Goal: Task Accomplishment & Management: Use online tool/utility

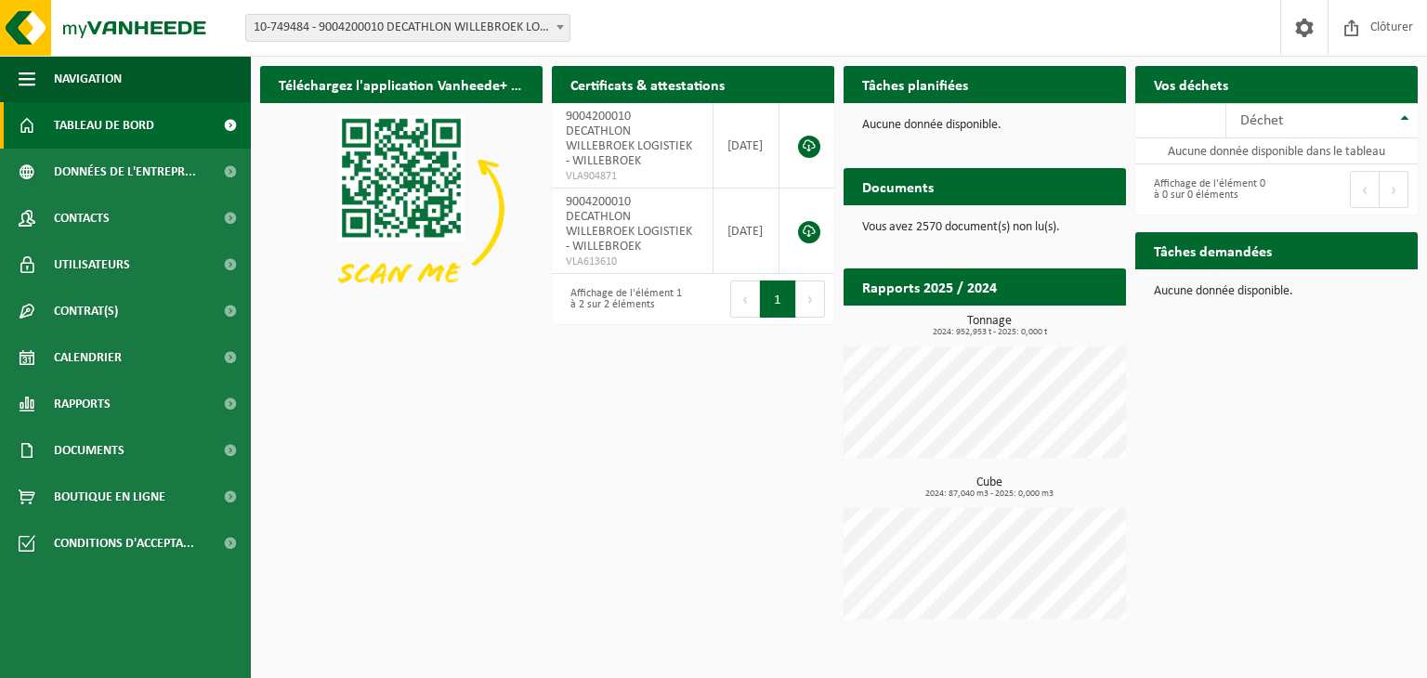
click at [548, 27] on span "10-749484 - 9004200010 DECATHLON WILLEBROEK LOGISTIEK - WILLEBROEK" at bounding box center [407, 28] width 323 height 26
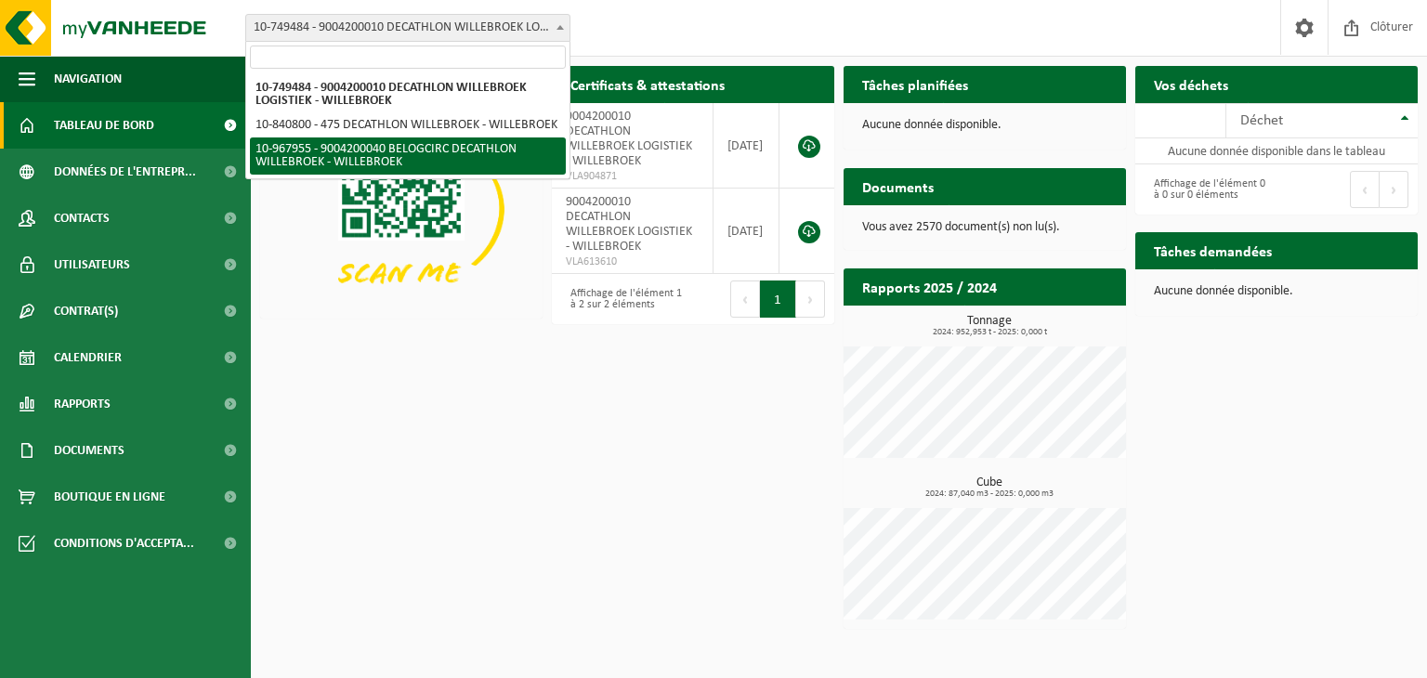
select select "154029"
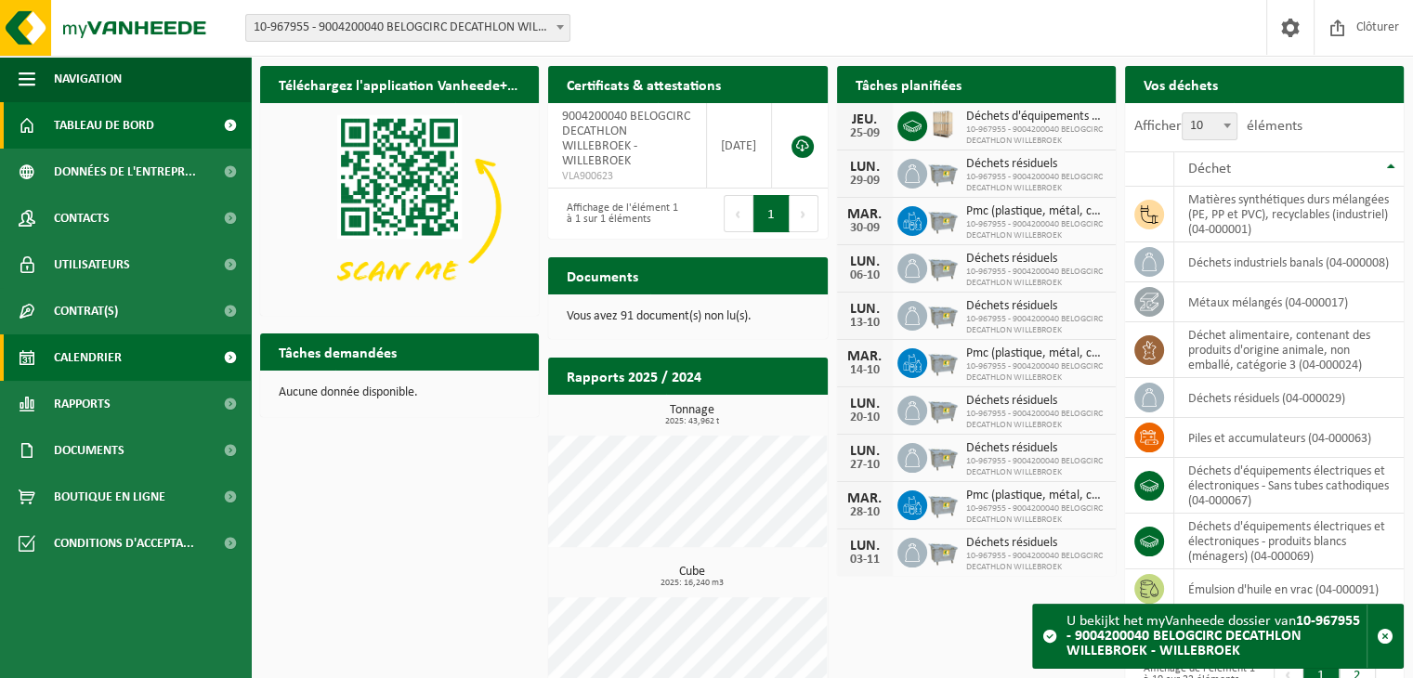
click at [94, 363] on span "Calendrier" at bounding box center [88, 357] width 68 height 46
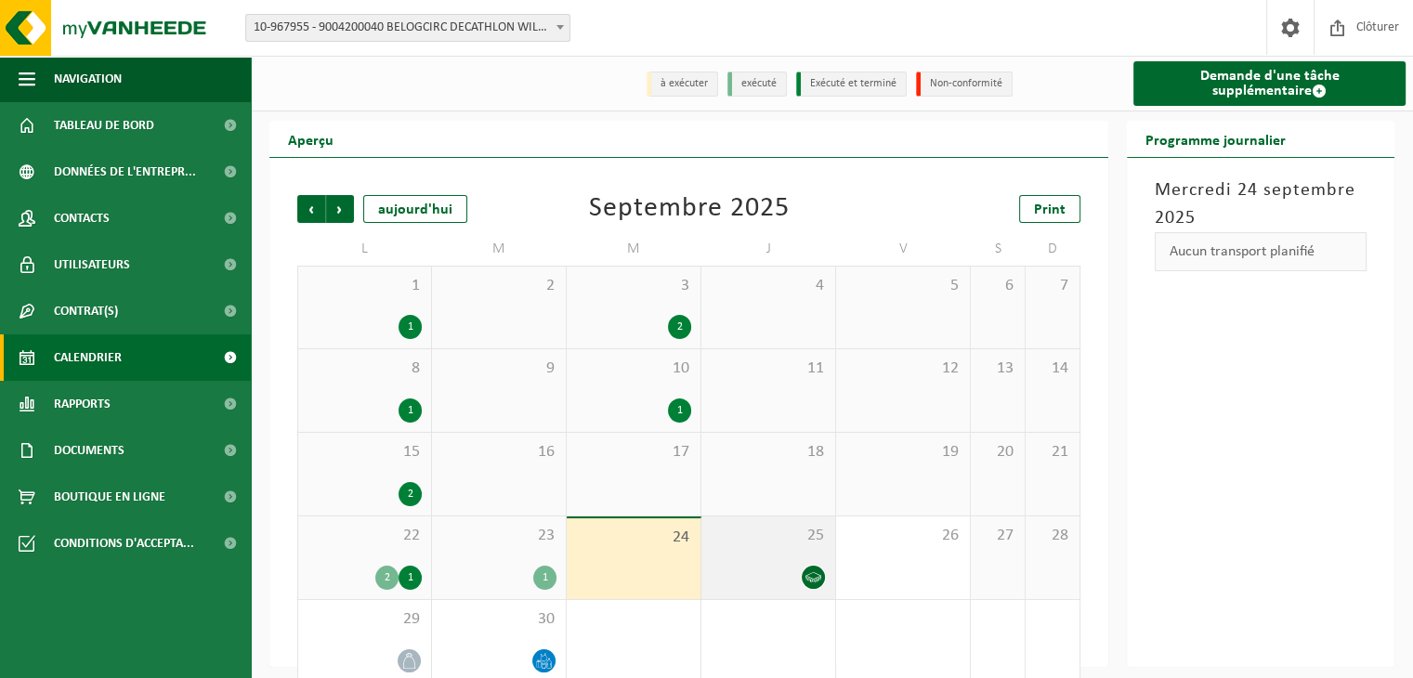
click at [743, 565] on div "25" at bounding box center [768, 558] width 134 height 83
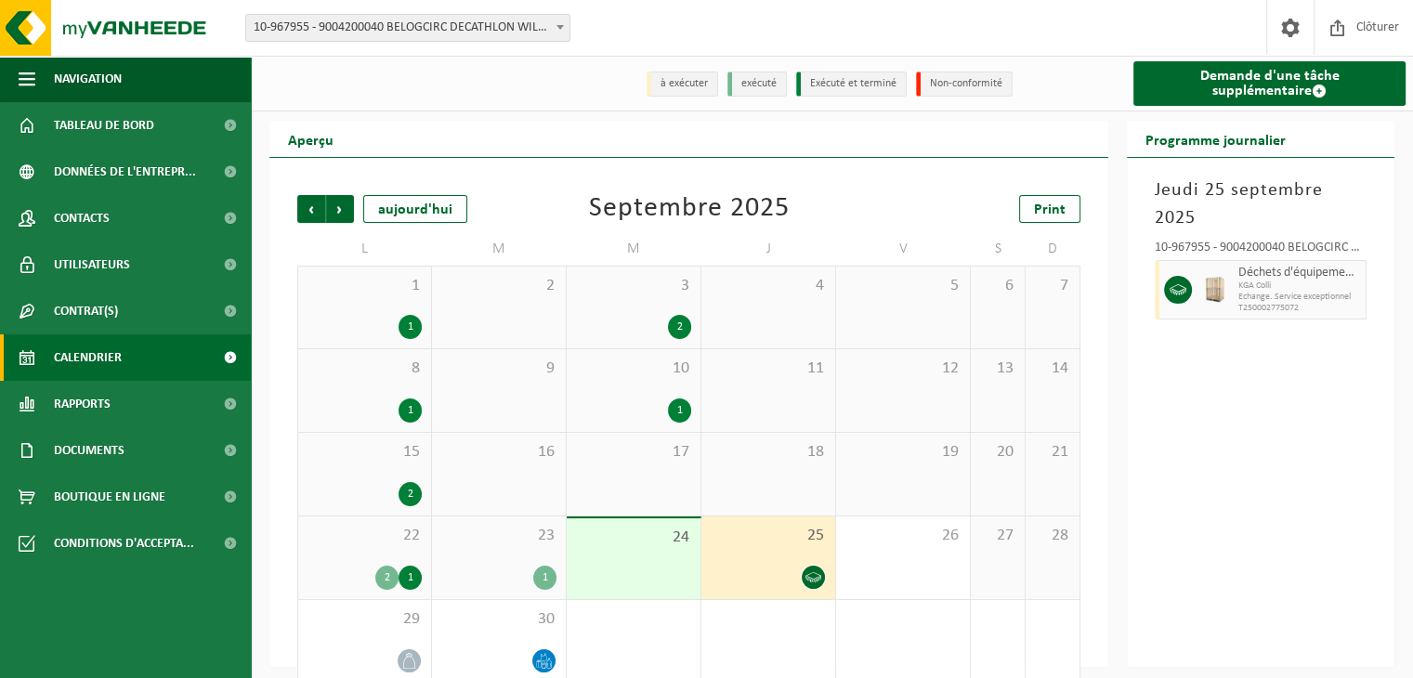
click at [536, 559] on div "23 1" at bounding box center [499, 558] width 134 height 83
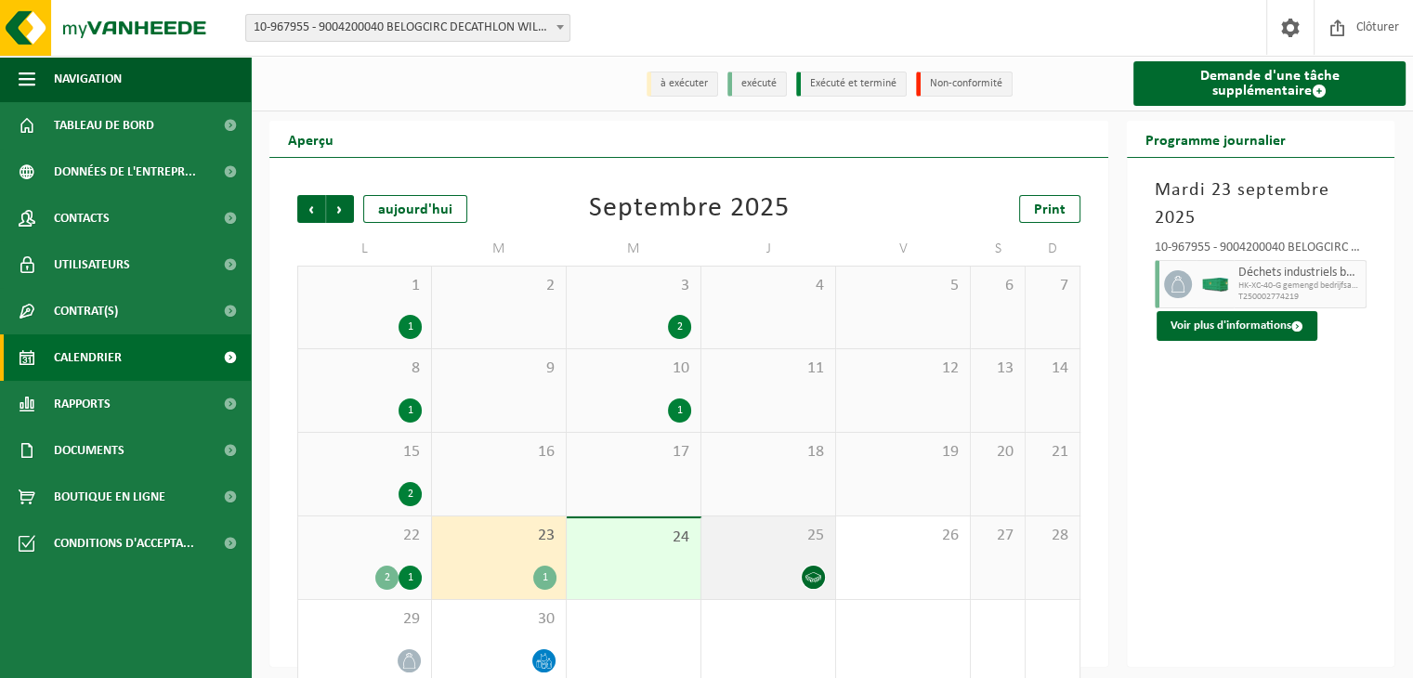
click at [765, 566] on div at bounding box center [768, 577] width 115 height 25
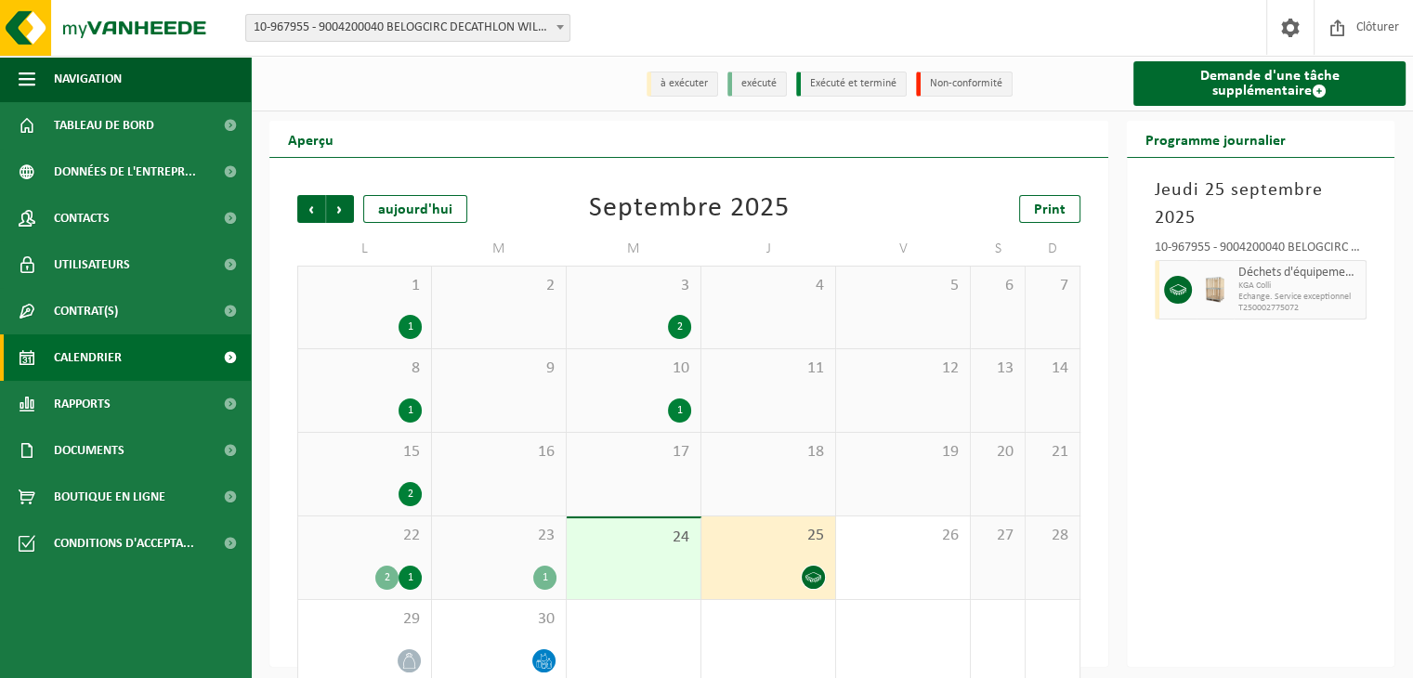
click at [1341, 281] on span "KGA Colli" at bounding box center [1299, 286] width 123 height 11
click at [1332, 292] on span "Echange. Service exceptionnel" at bounding box center [1299, 297] width 123 height 11
click at [1183, 281] on icon at bounding box center [1178, 289] width 17 height 17
drag, startPoint x: 1419, startPoint y: 450, endPoint x: 1249, endPoint y: 576, distance: 212.6
click at [1249, 576] on div "Jeudi 25 septembre 2025 10-967955 - 9004200040 BELOGCIRC DECATHLON WILLEBROEK -…" at bounding box center [1261, 412] width 268 height 509
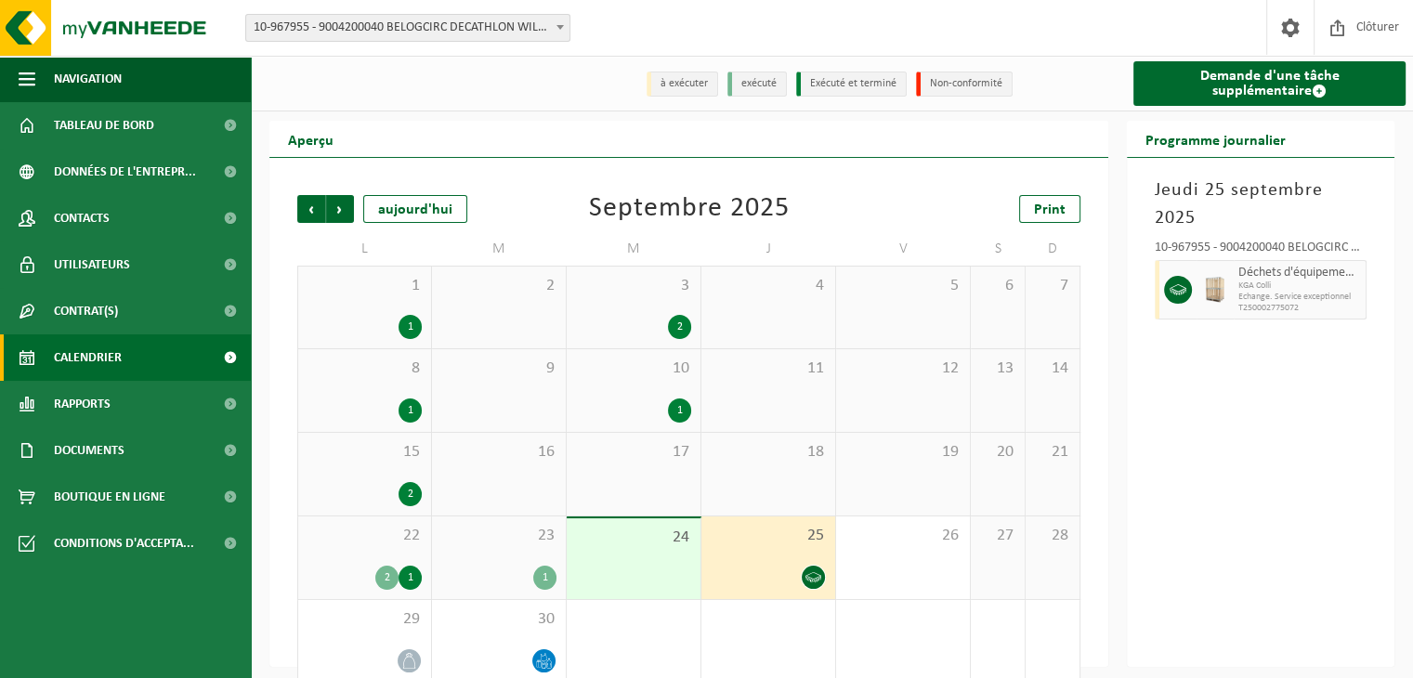
click at [497, 556] on div "23 1" at bounding box center [499, 558] width 134 height 83
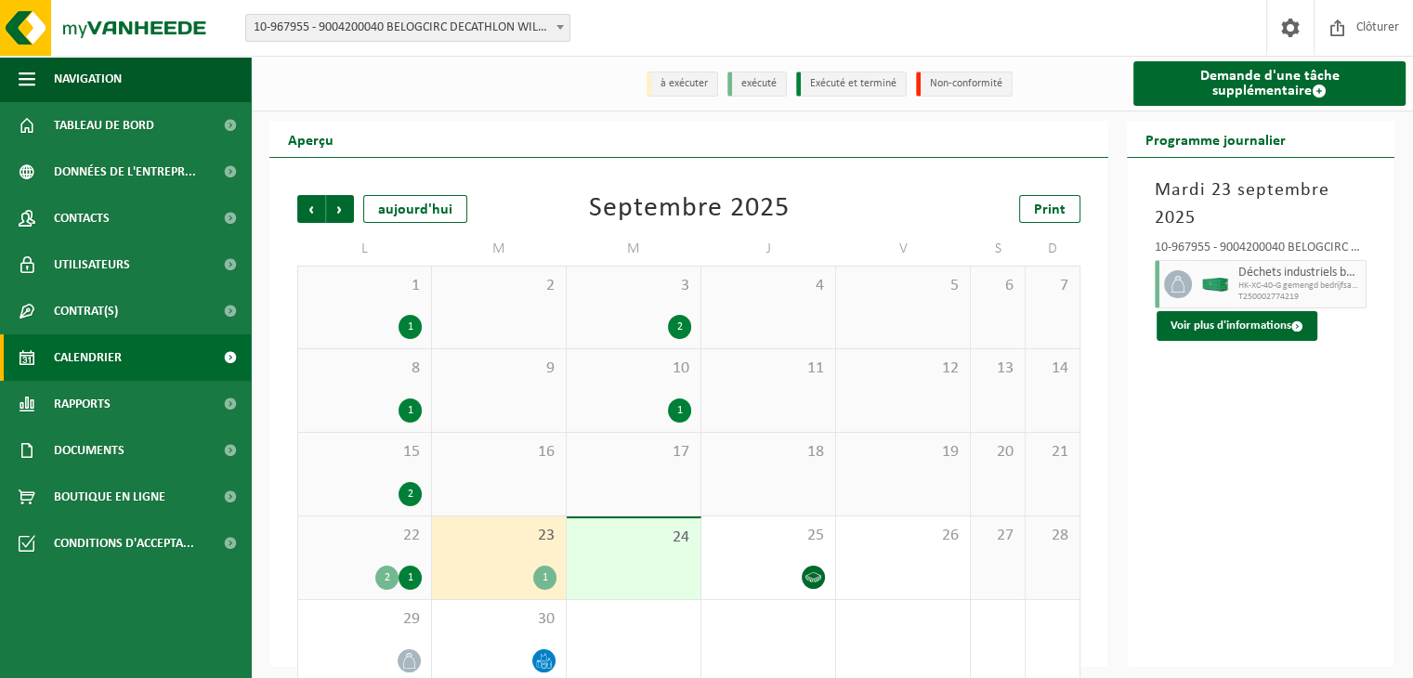
click at [663, 565] on div "24" at bounding box center [634, 558] width 134 height 81
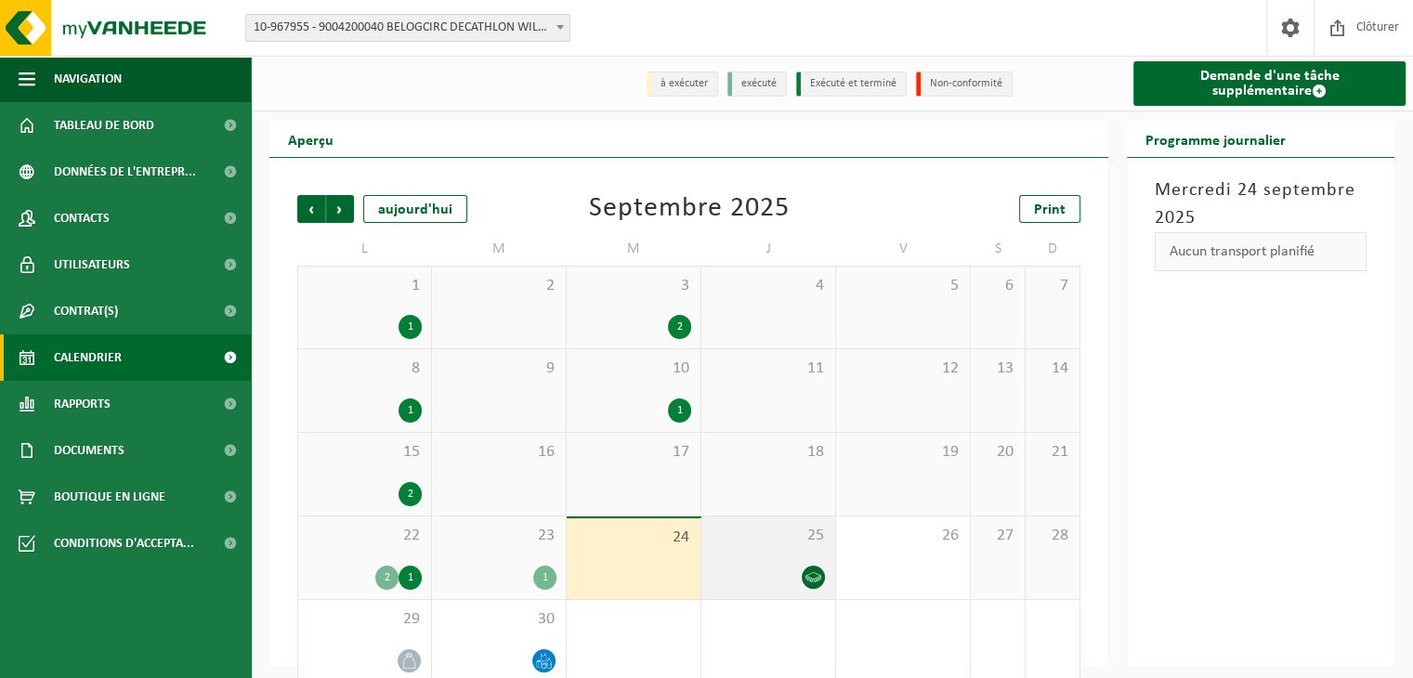
click at [751, 567] on div at bounding box center [768, 577] width 115 height 25
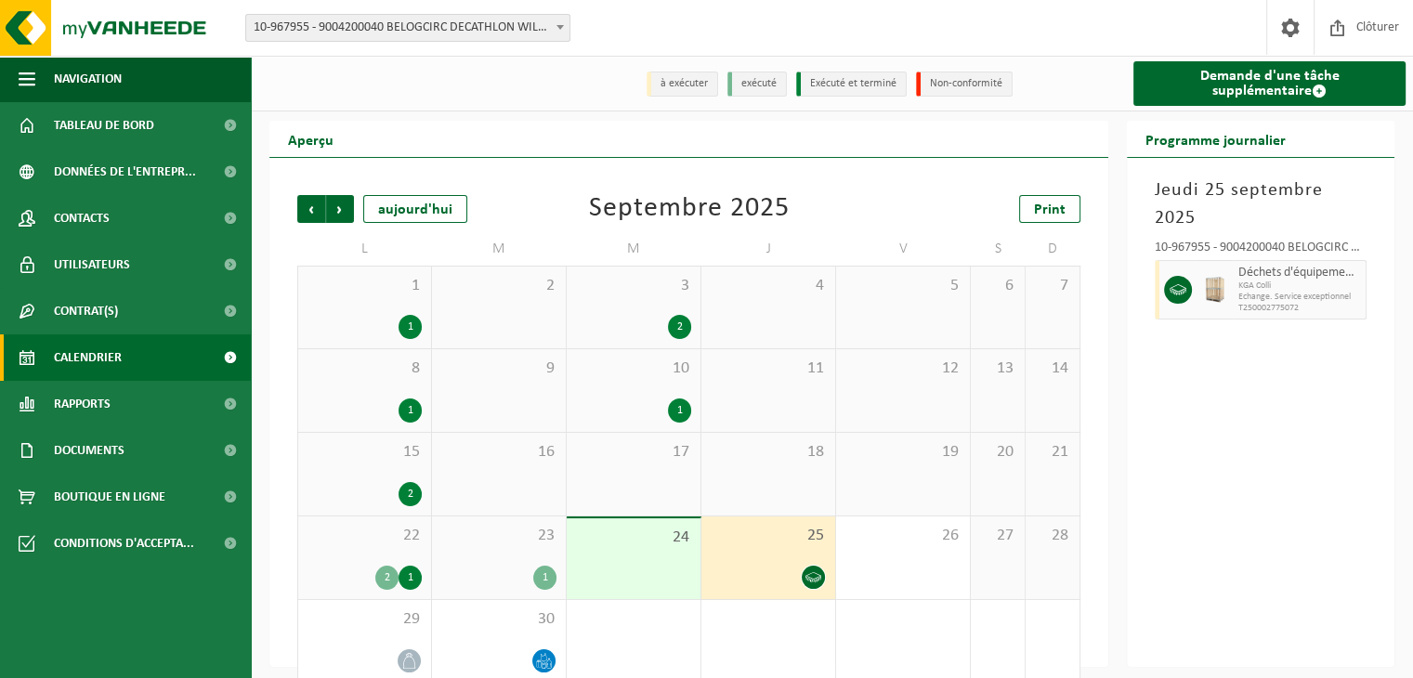
click at [1349, 281] on span "KGA Colli" at bounding box center [1299, 286] width 123 height 11
click at [1286, 349] on div "Jeudi 25 septembre 2025 10-967955 - 9004200040 BELOGCIRC DECATHLON WILLEBROEK -…" at bounding box center [1261, 412] width 268 height 509
click at [1210, 94] on link "Demande d'une tâche supplémentaire" at bounding box center [1269, 83] width 272 height 45
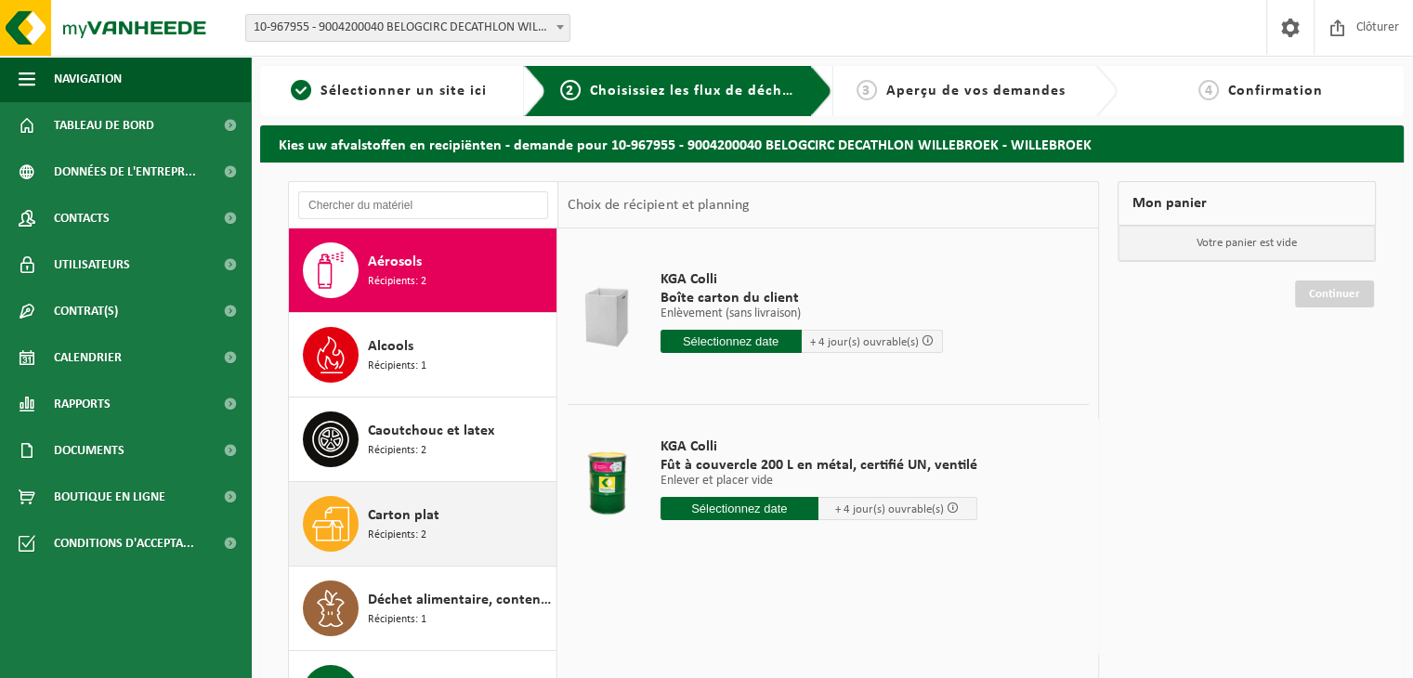
click at [438, 532] on div "Carton plat Récipients: 2" at bounding box center [460, 524] width 184 height 56
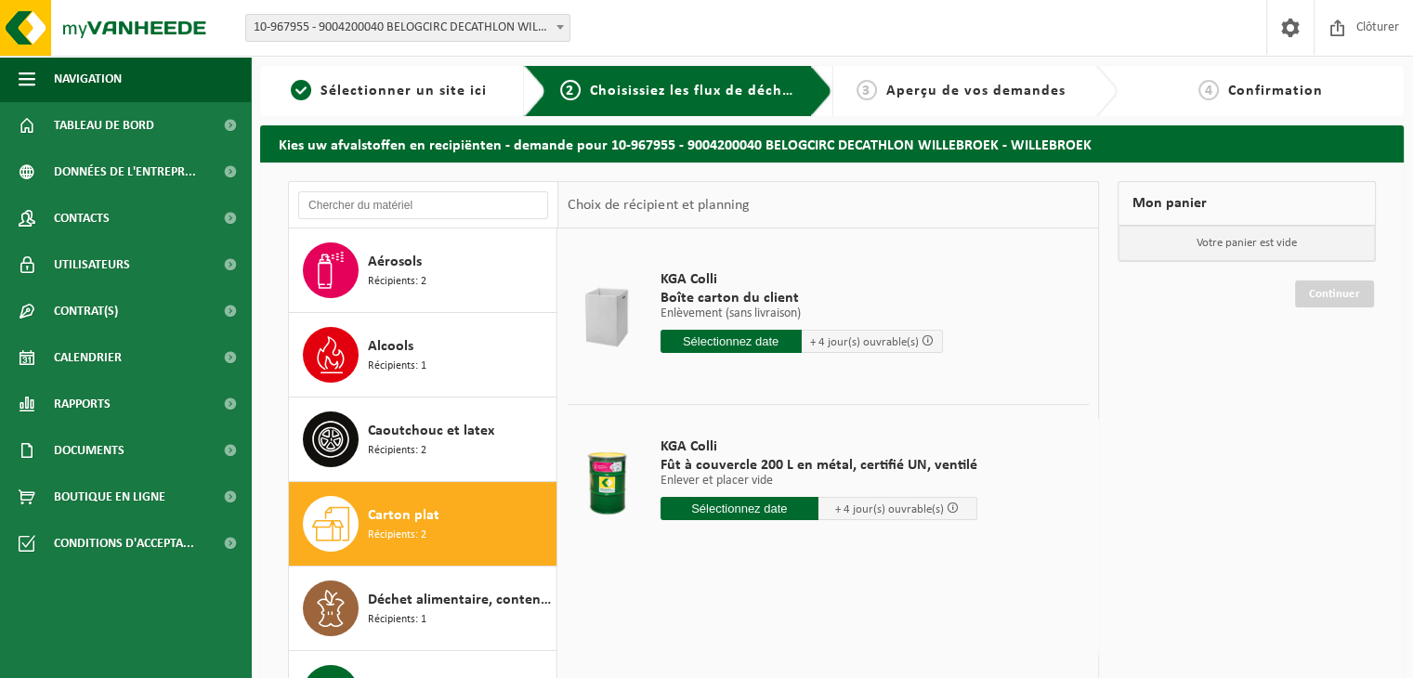
scroll to position [253, 0]
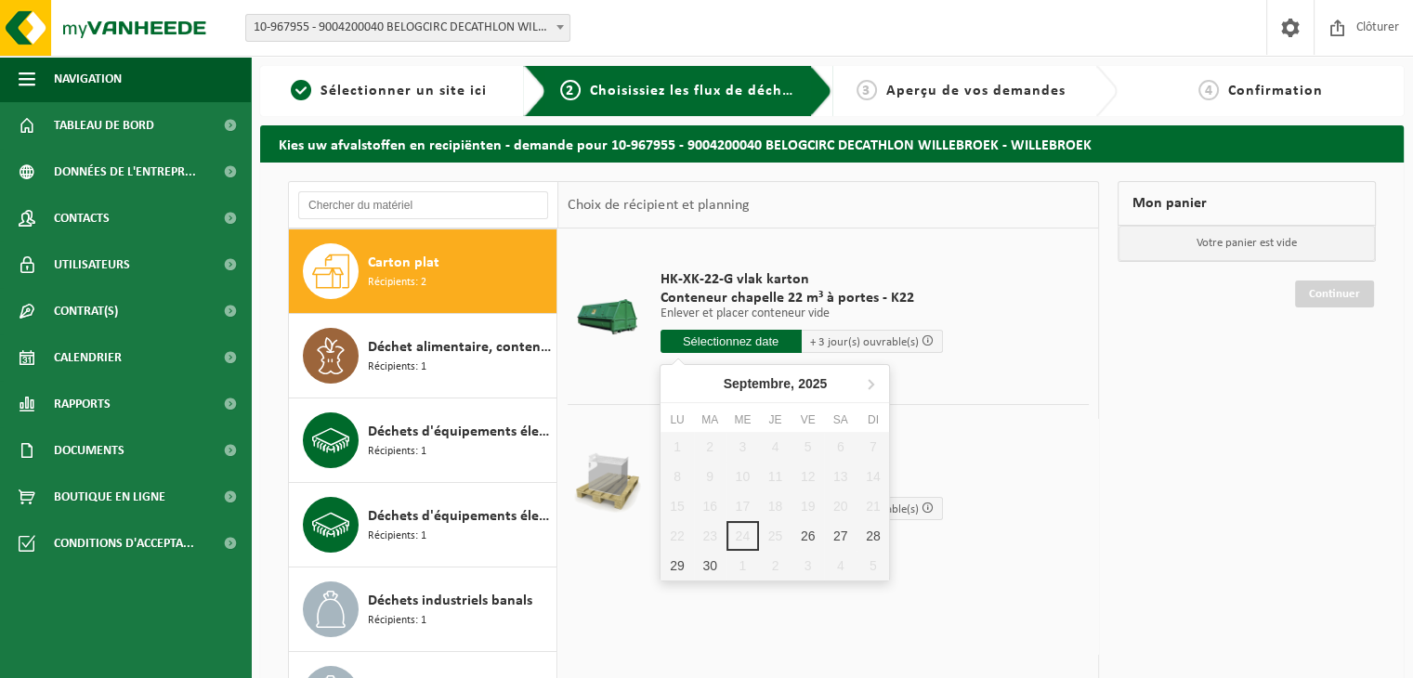
click at [725, 335] on input "text" at bounding box center [730, 341] width 141 height 23
click at [805, 532] on div "26" at bounding box center [807, 536] width 33 height 30
type input "à partir de 2025-09-26"
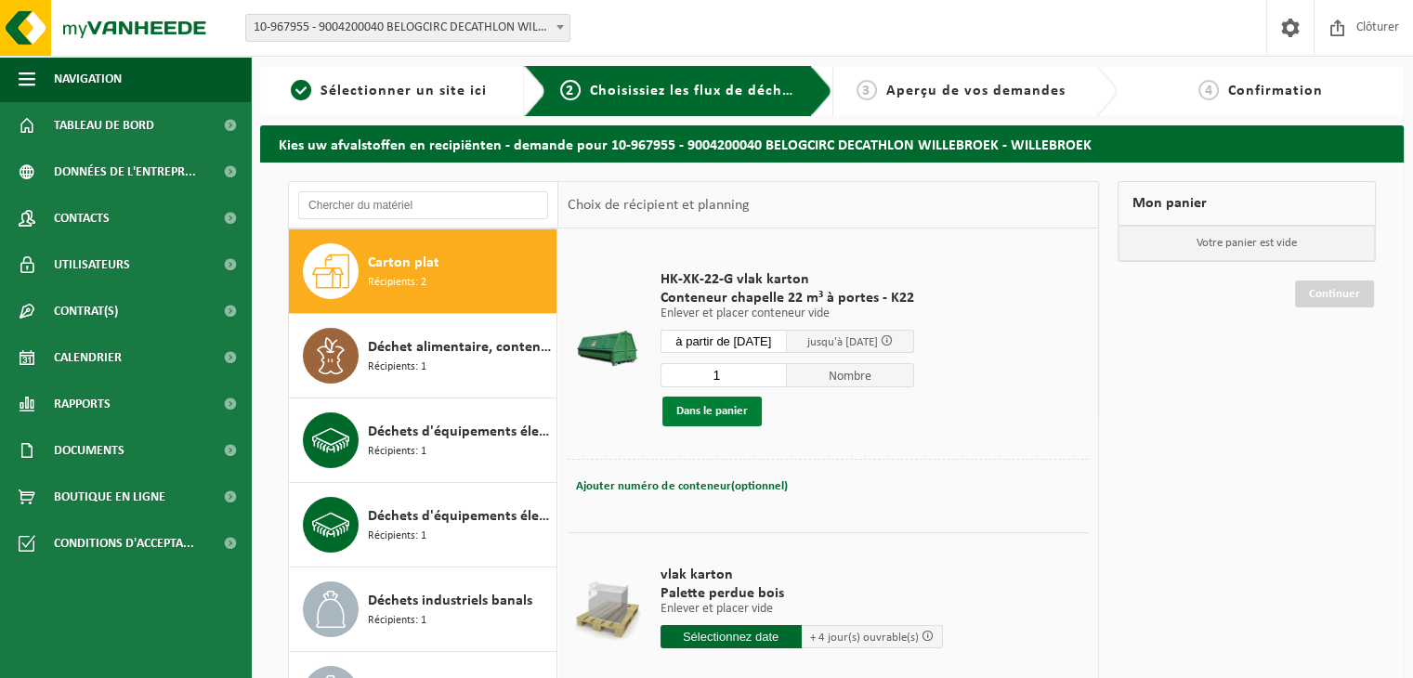
click at [713, 410] on button "Dans le panier" at bounding box center [711, 412] width 99 height 30
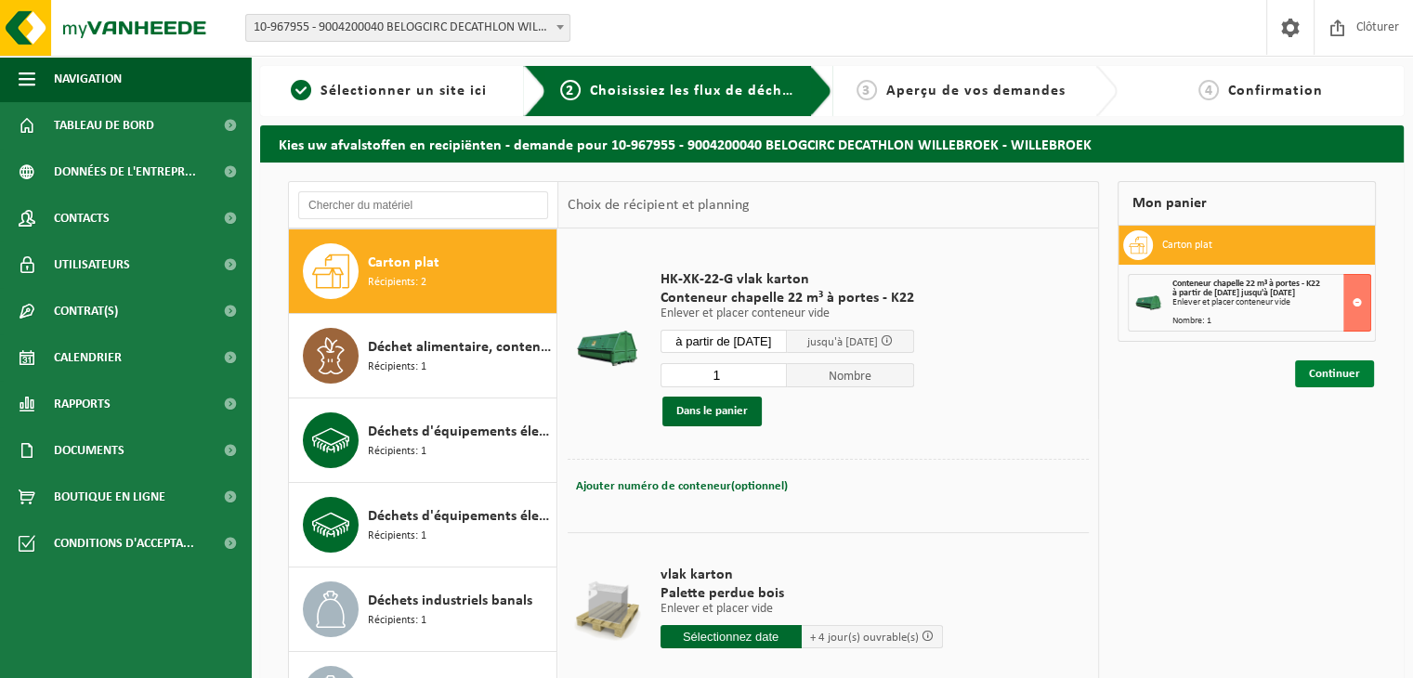
click at [1331, 373] on link "Continuer" at bounding box center [1334, 373] width 79 height 27
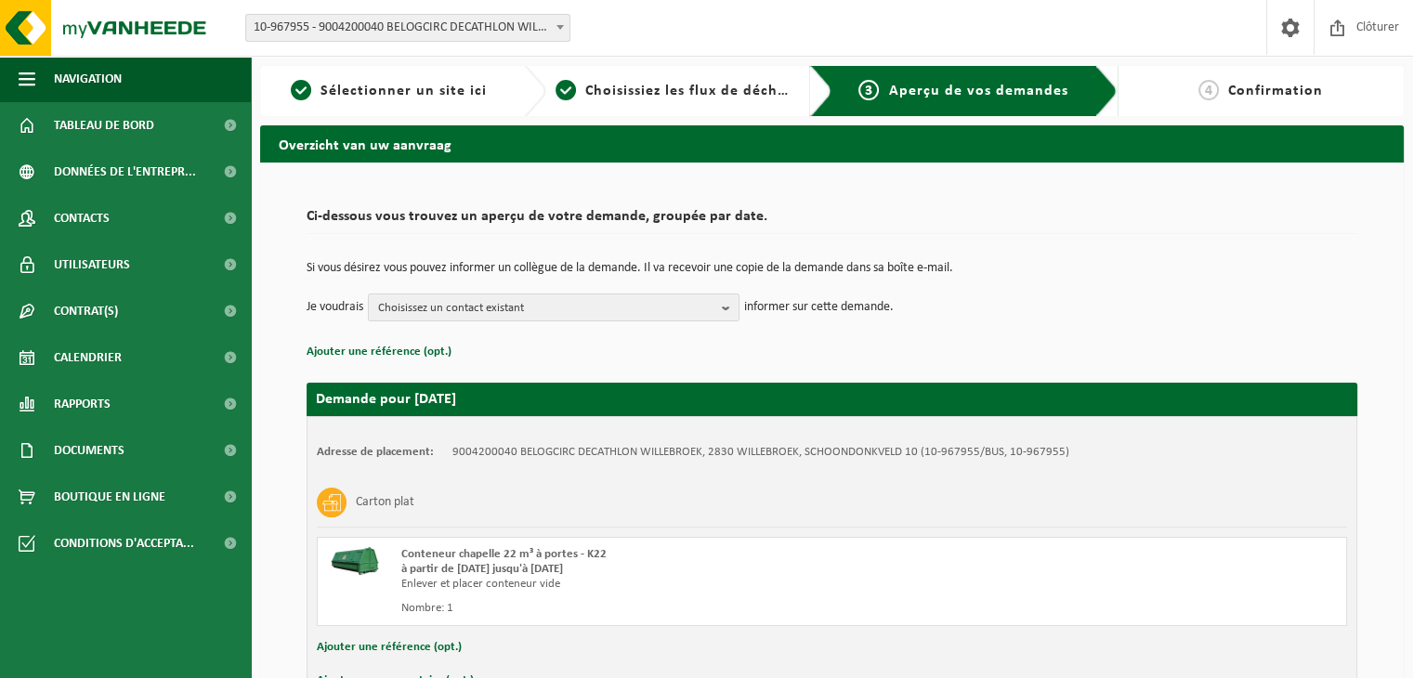
scroll to position [118, 0]
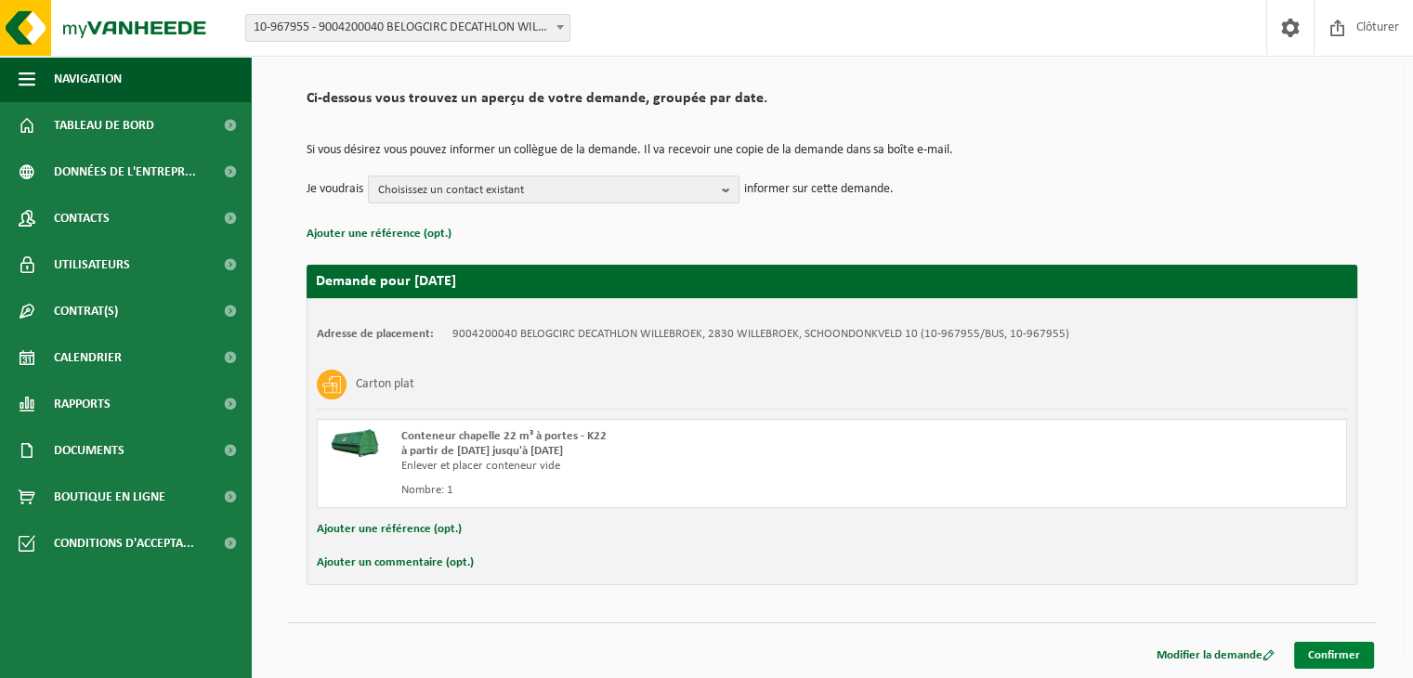
click at [1335, 655] on link "Confirmer" at bounding box center [1334, 655] width 80 height 27
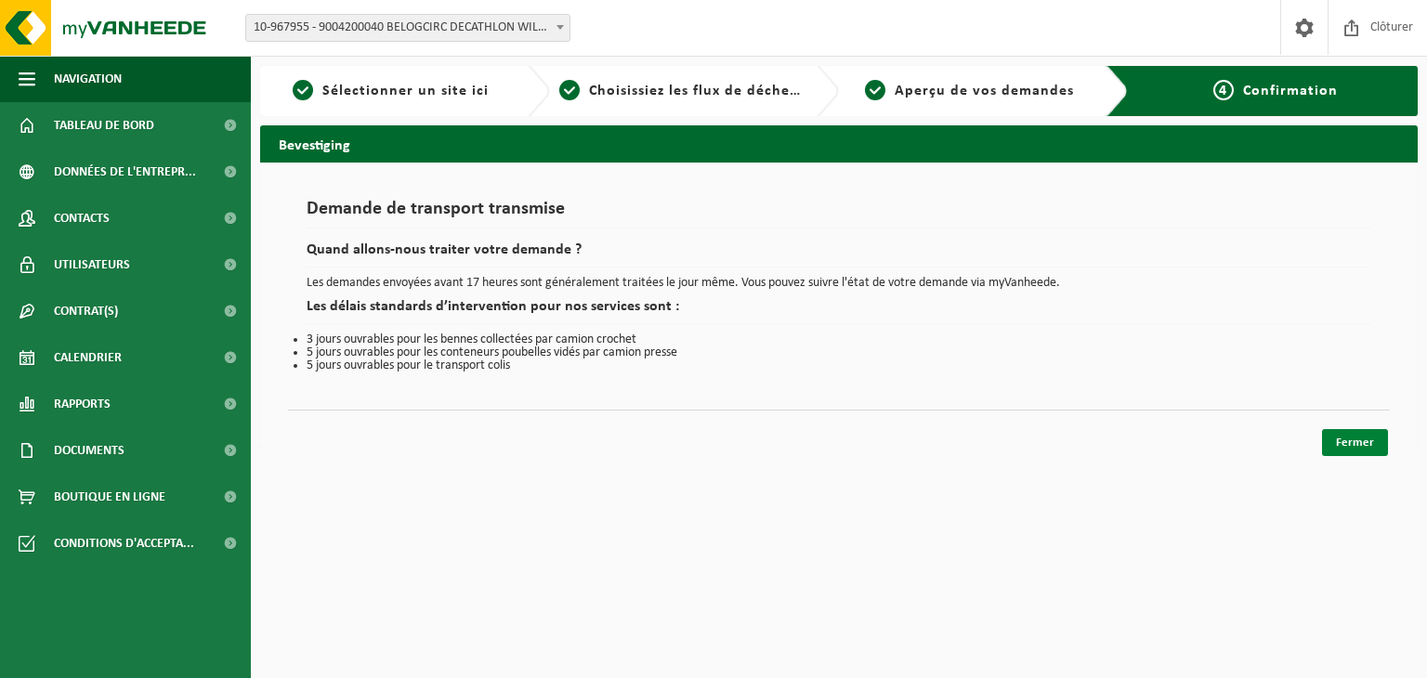
click at [1356, 443] on link "Fermer" at bounding box center [1355, 442] width 66 height 27
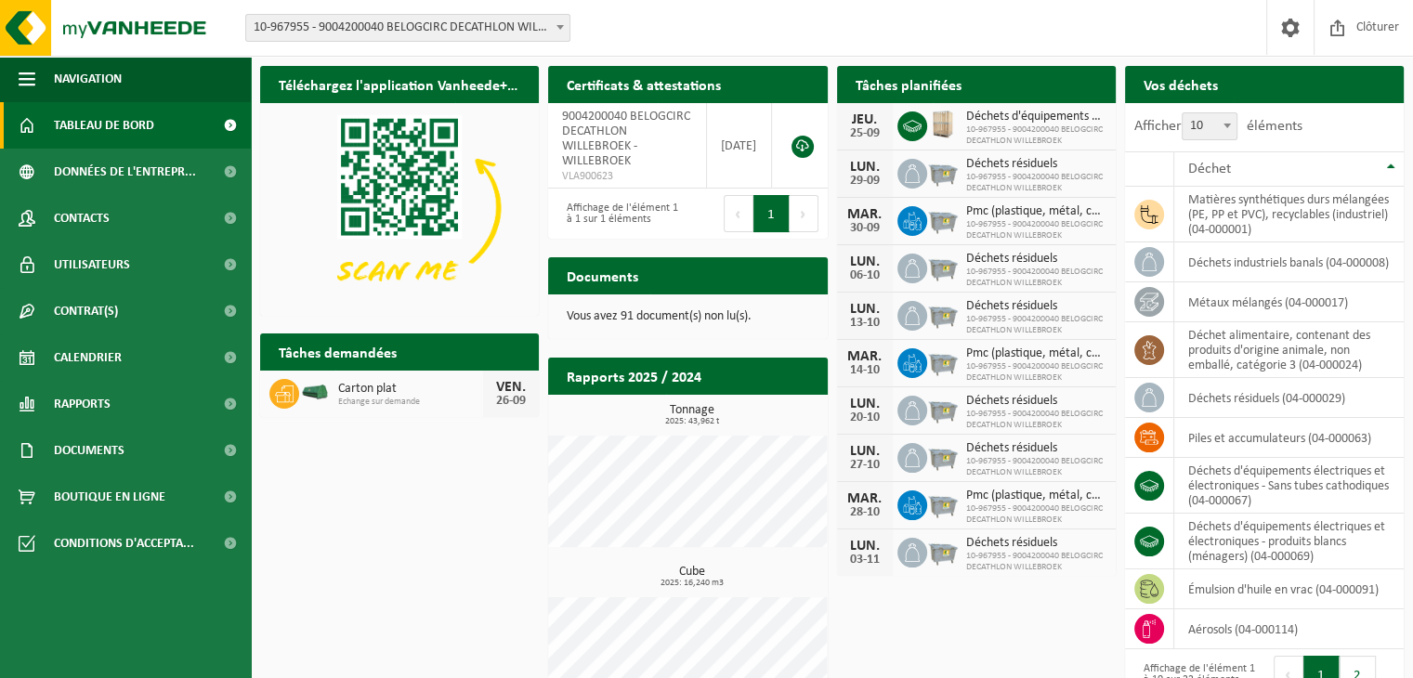
click at [1029, 126] on span "10-967955 - 9004200040 BELOGCIRC DECATHLON WILLEBROEK" at bounding box center [1036, 135] width 140 height 22
